Goal: Browse casually: Explore the website without a specific task or goal

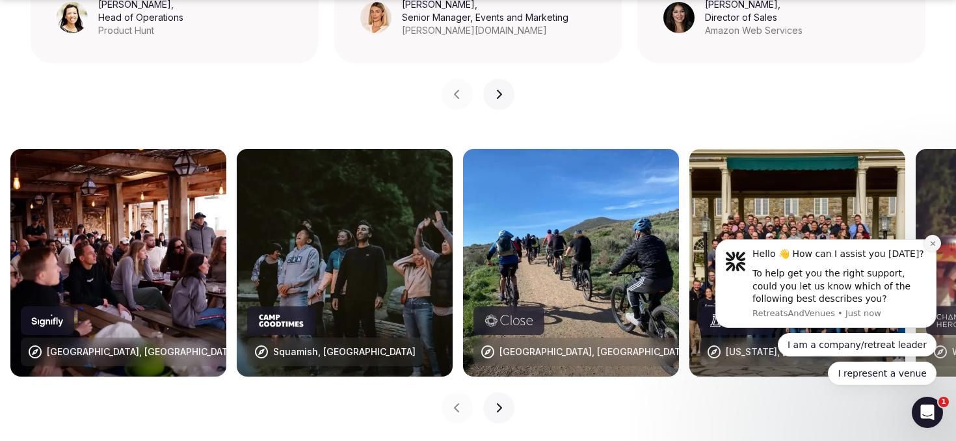
click at [934, 246] on icon "Dismiss notification" at bounding box center [932, 243] width 7 height 7
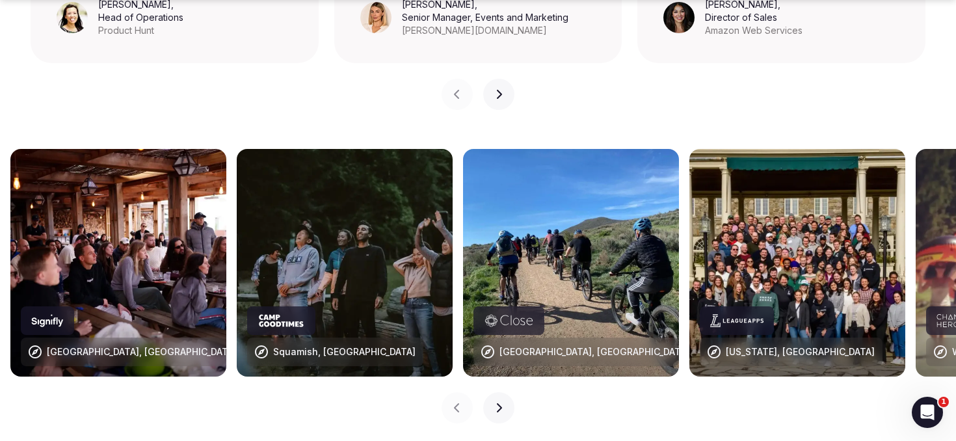
click at [498, 403] on icon "button" at bounding box center [499, 407] width 5 height 9
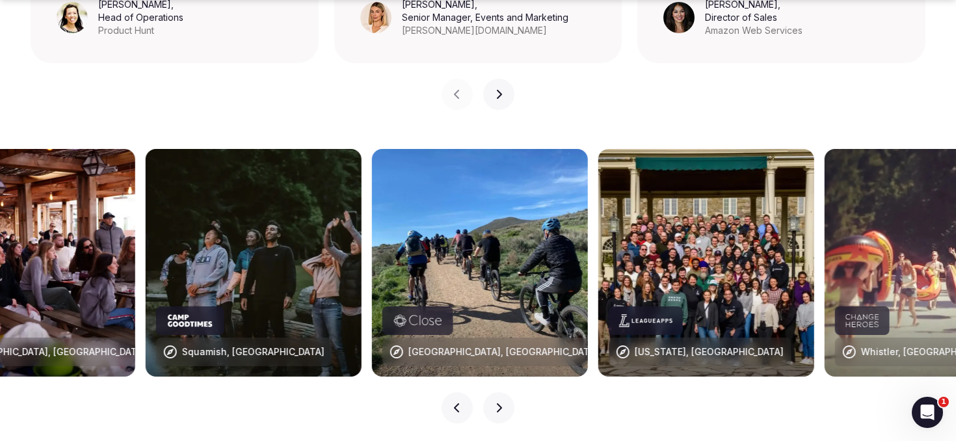
click at [498, 403] on icon "button" at bounding box center [499, 407] width 5 height 9
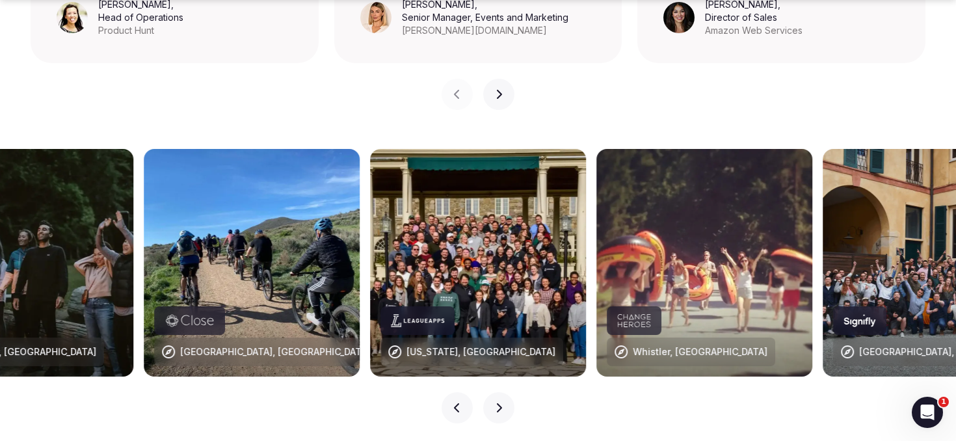
click at [498, 403] on icon "button" at bounding box center [499, 407] width 5 height 9
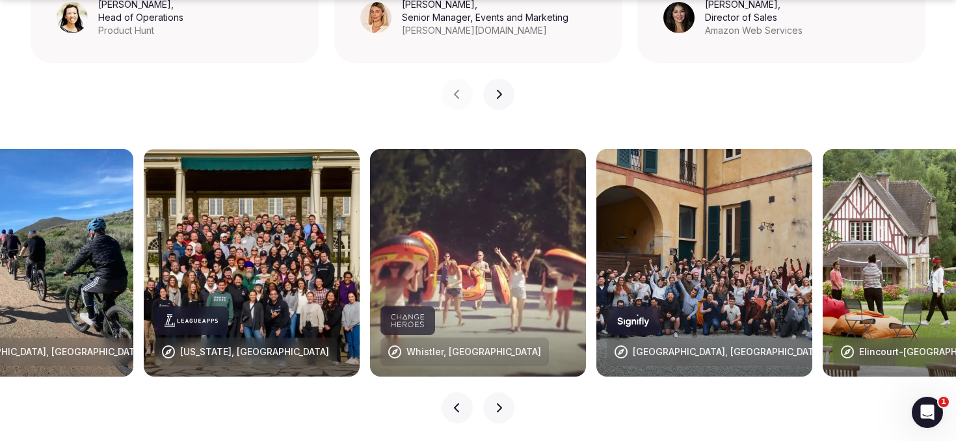
click at [498, 403] on icon "button" at bounding box center [499, 407] width 5 height 9
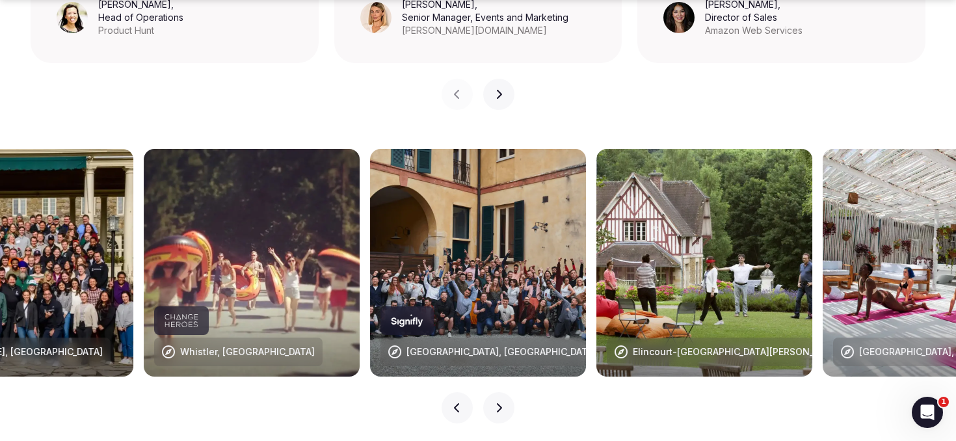
click at [498, 403] on icon "button" at bounding box center [499, 407] width 5 height 9
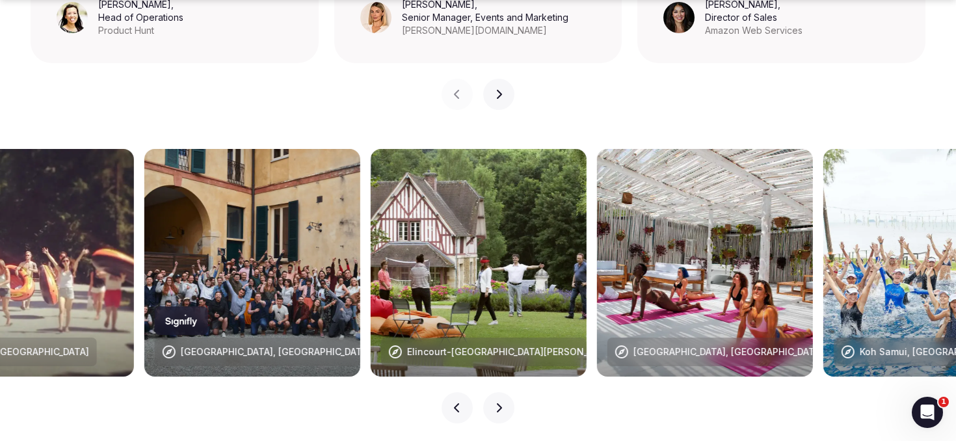
click at [498, 403] on icon "button" at bounding box center [499, 407] width 5 height 9
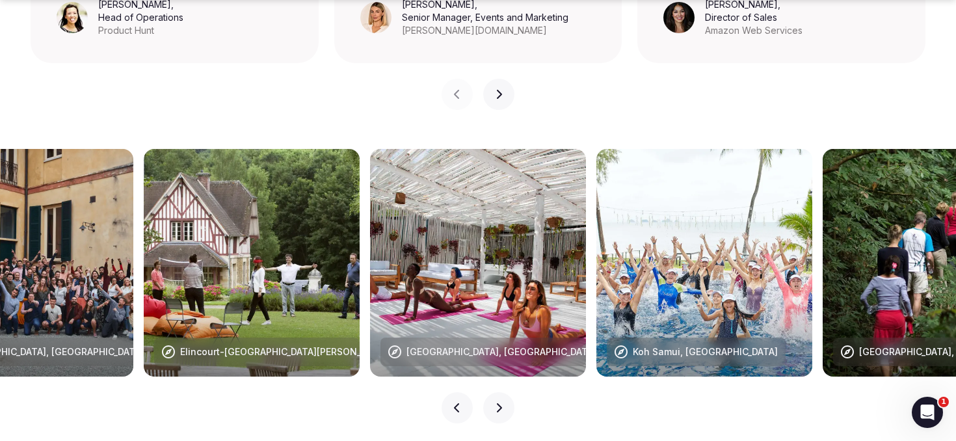
click at [494, 403] on icon "button" at bounding box center [499, 408] width 10 height 10
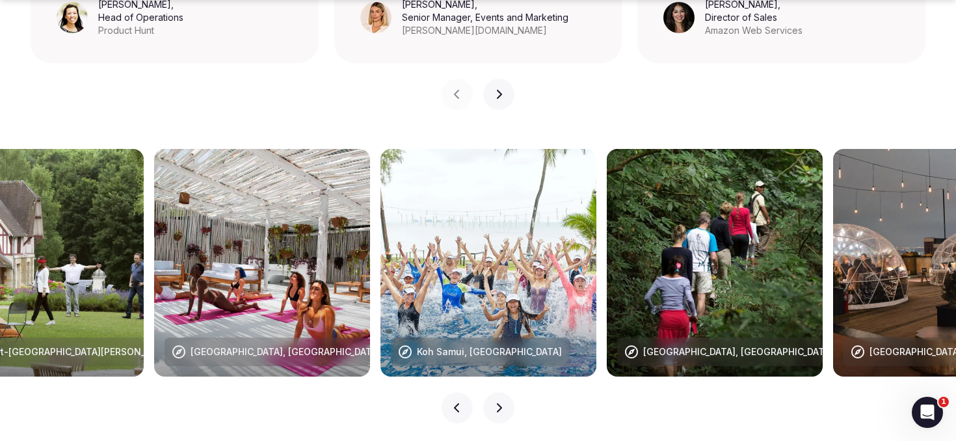
click at [494, 403] on icon "button" at bounding box center [499, 408] width 10 height 10
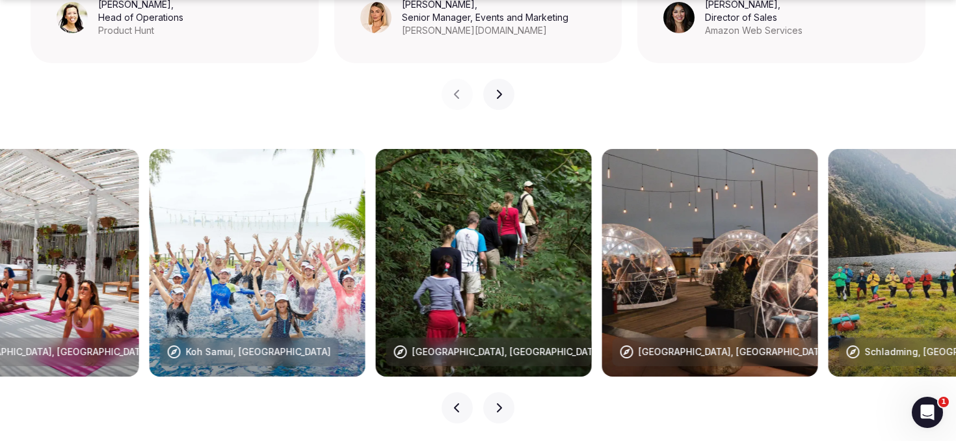
click at [494, 403] on icon "button" at bounding box center [499, 408] width 10 height 10
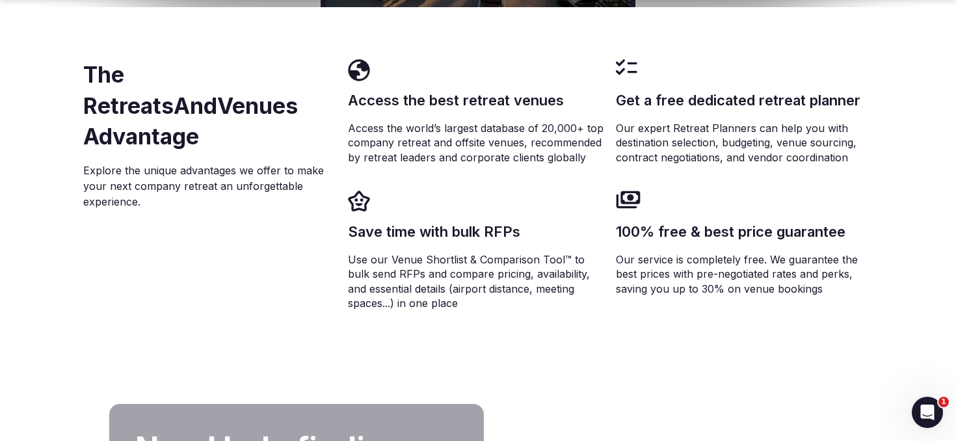
scroll to position [2452, 0]
